Goal: Find specific page/section: Find specific page/section

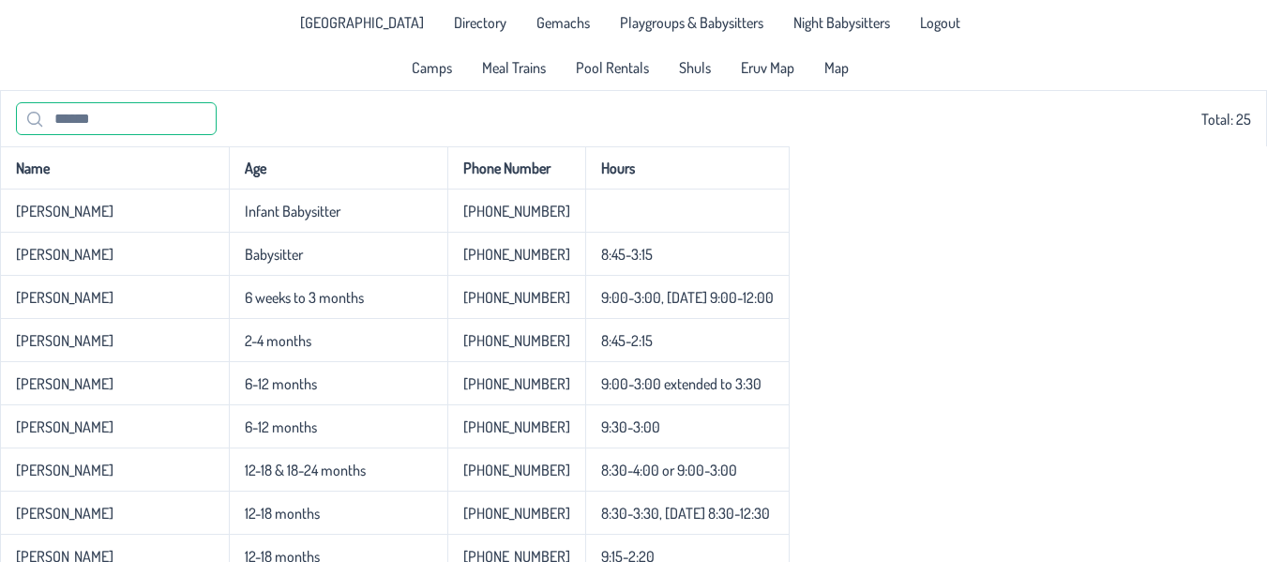
click at [142, 127] on input "text" at bounding box center [116, 118] width 201 height 33
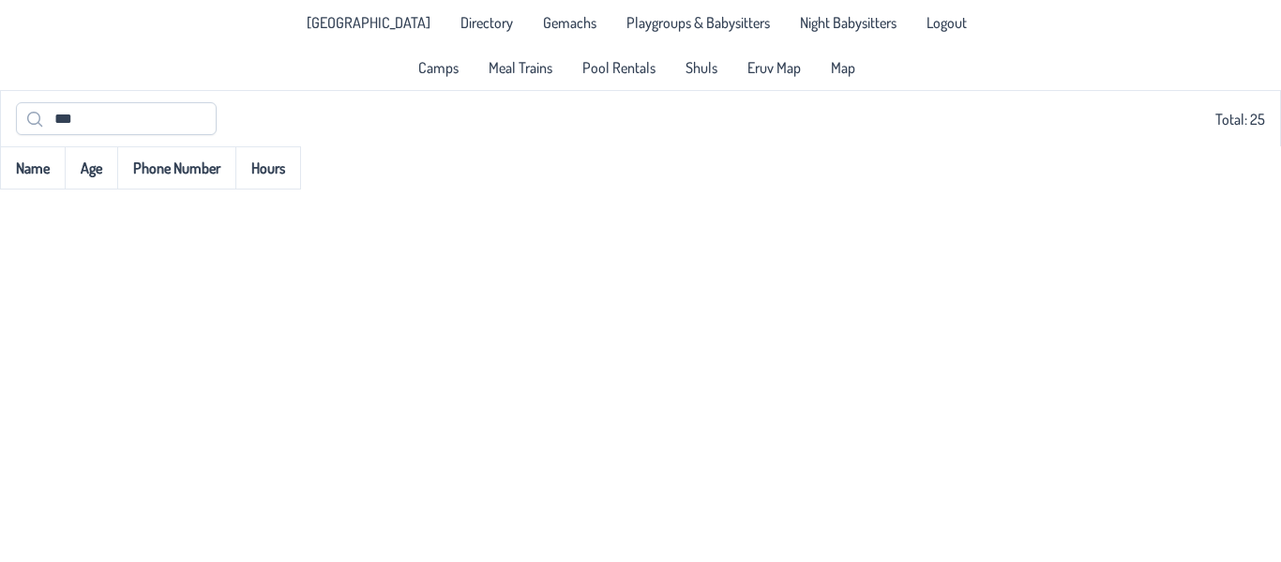
click at [170, 172] on th "Phone Number" at bounding box center [176, 167] width 118 height 43
click at [115, 120] on input "***" at bounding box center [116, 118] width 201 height 33
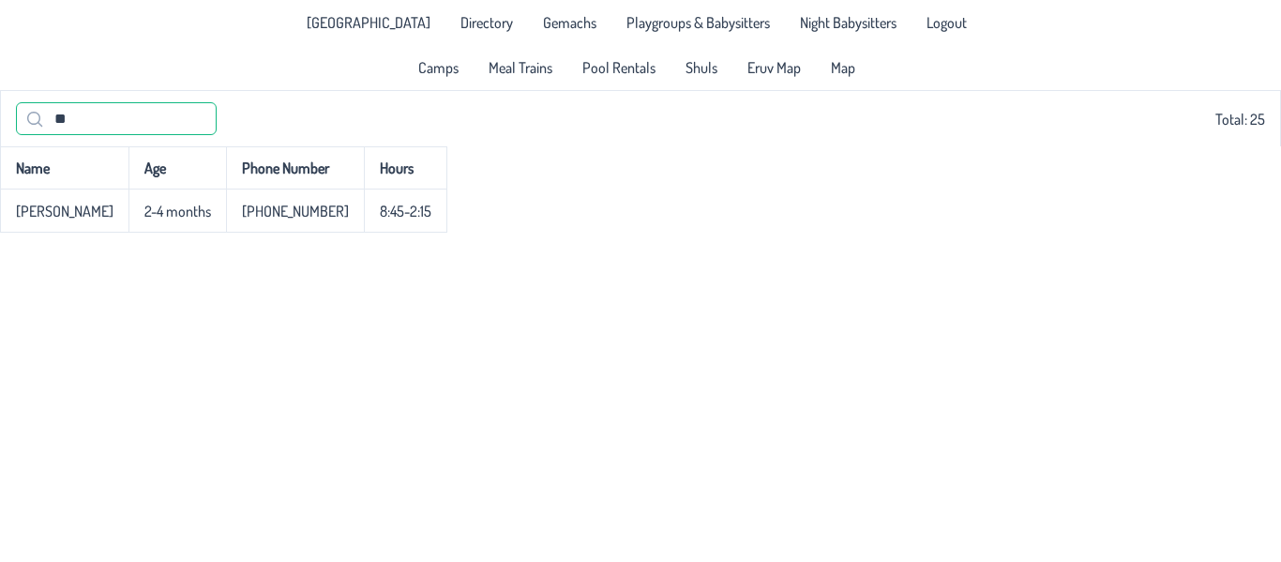
type input "*"
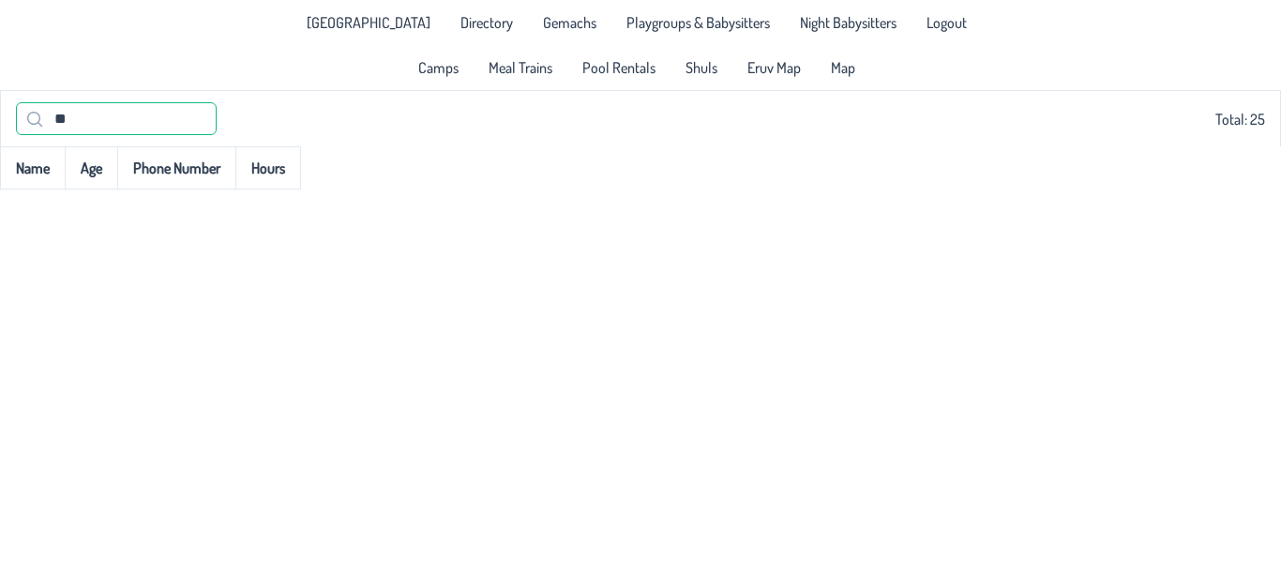
type input "*"
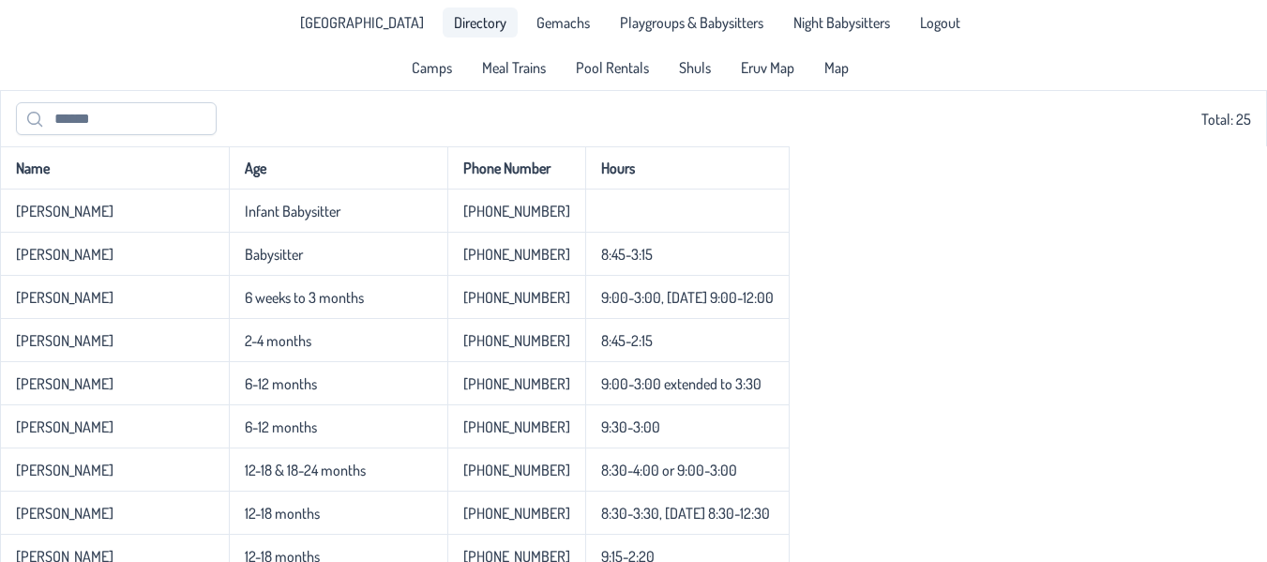
click at [454, 27] on span "Directory" at bounding box center [480, 22] width 52 height 15
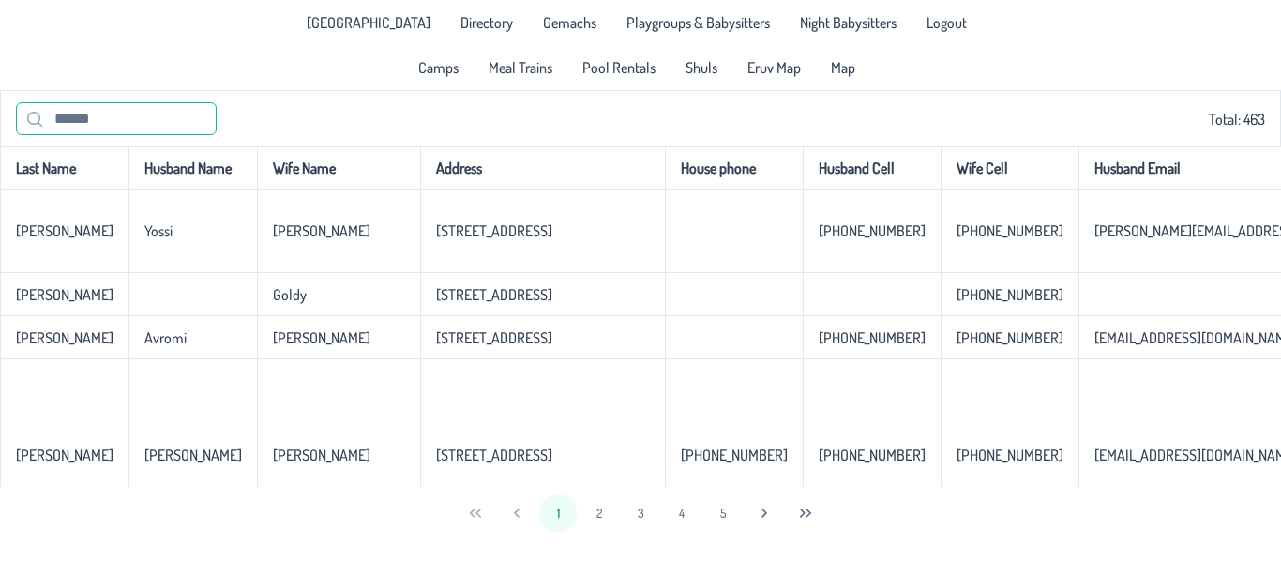
click at [100, 118] on input "text" at bounding box center [116, 118] width 201 height 33
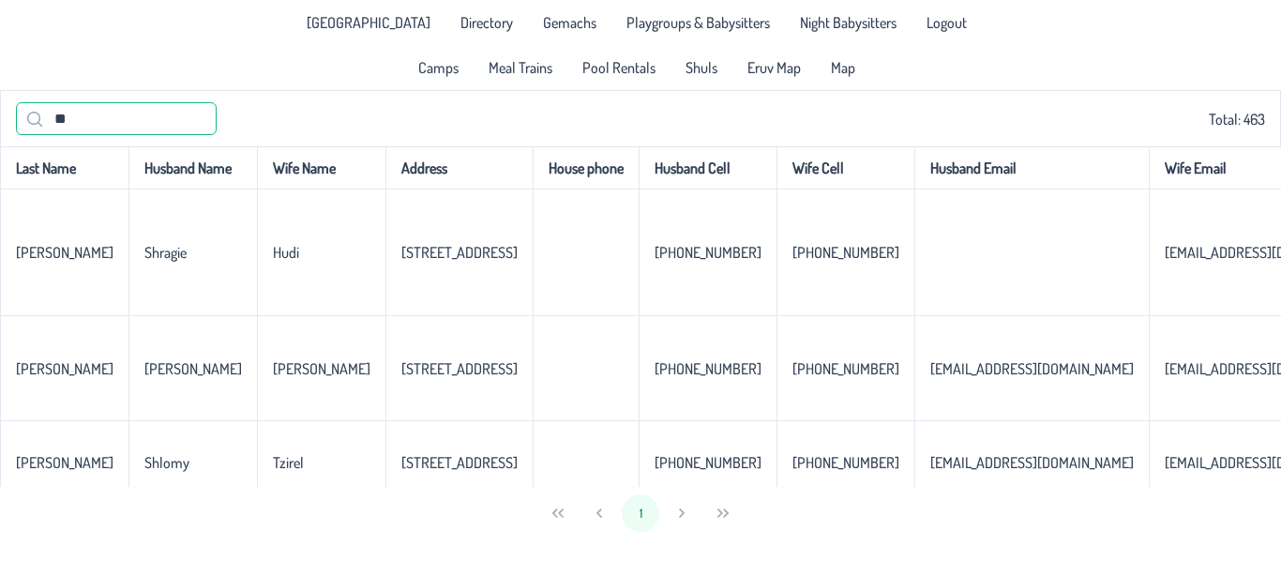
type input "*"
